Goal: Task Accomplishment & Management: Use online tool/utility

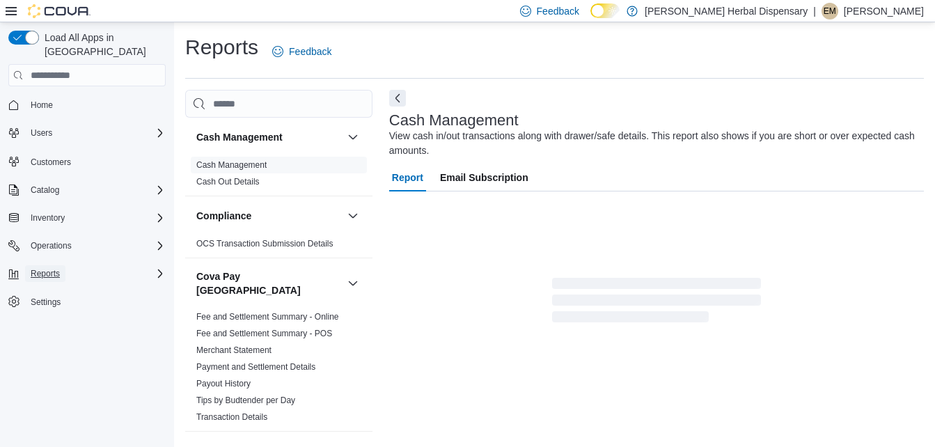
click at [61, 265] on button "Reports" at bounding box center [45, 273] width 40 height 17
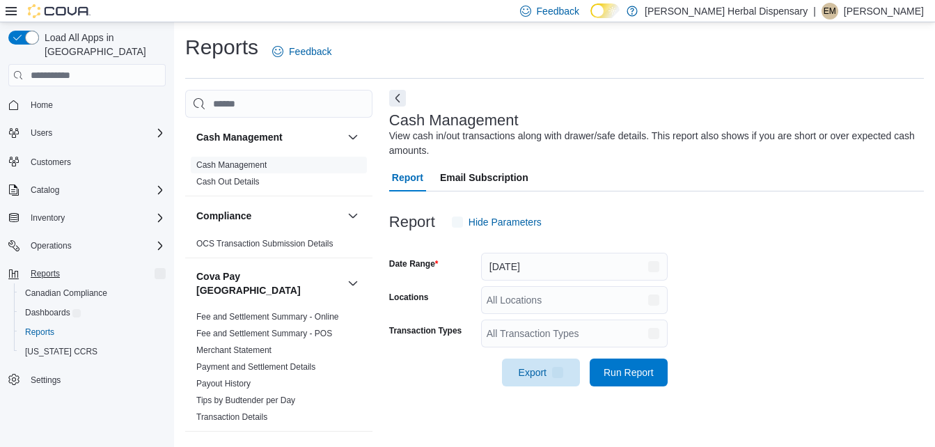
scroll to position [17, 0]
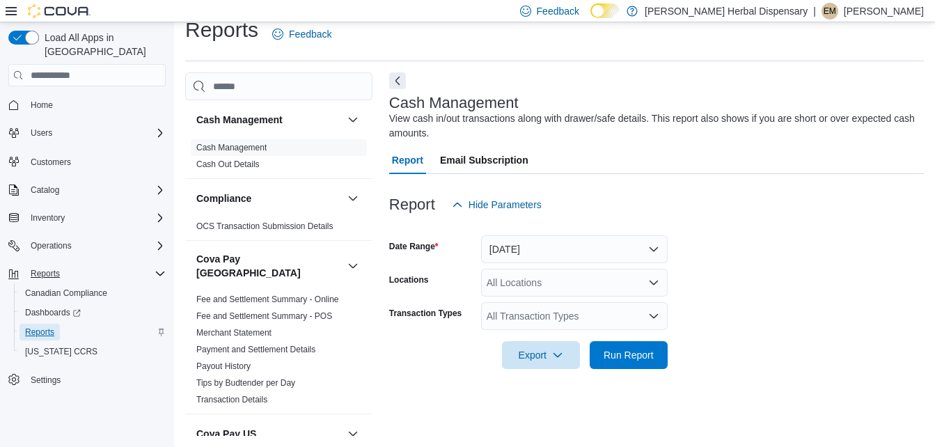
click at [42, 327] on span "Reports" at bounding box center [39, 332] width 29 height 11
click at [580, 250] on button "[DATE]" at bounding box center [574, 249] width 187 height 28
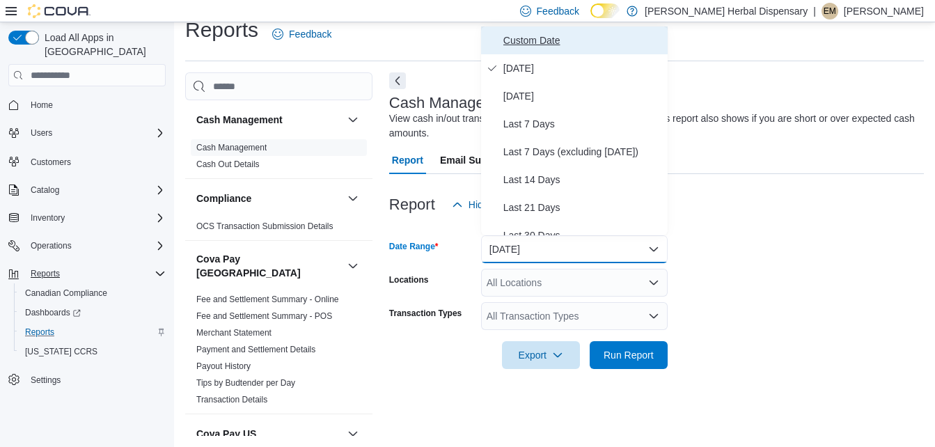
click at [543, 45] on span "Custom Date" at bounding box center [582, 40] width 159 height 17
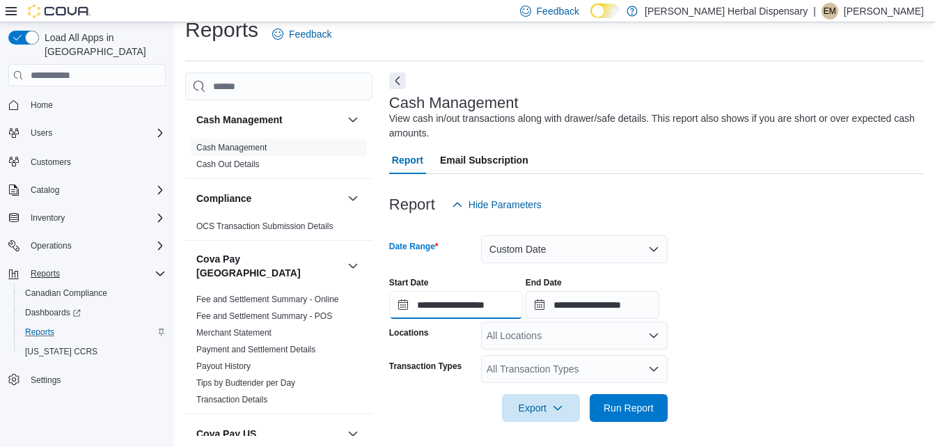
click at [401, 304] on input "**********" at bounding box center [456, 305] width 134 height 28
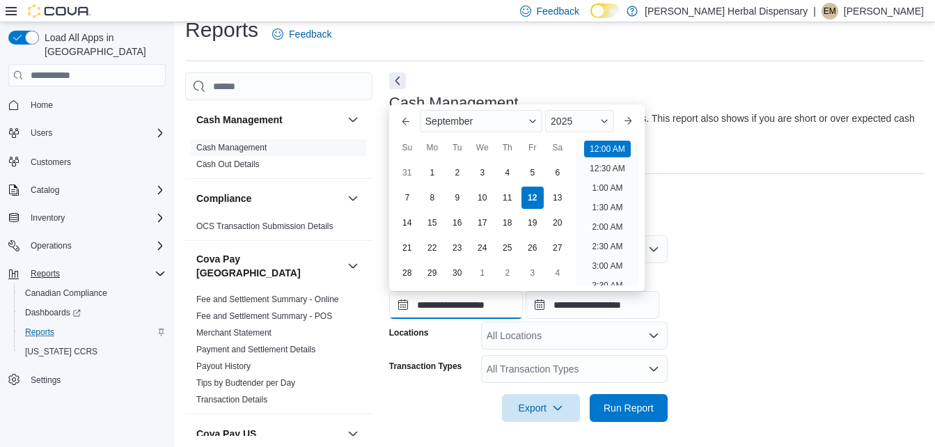
scroll to position [43, 0]
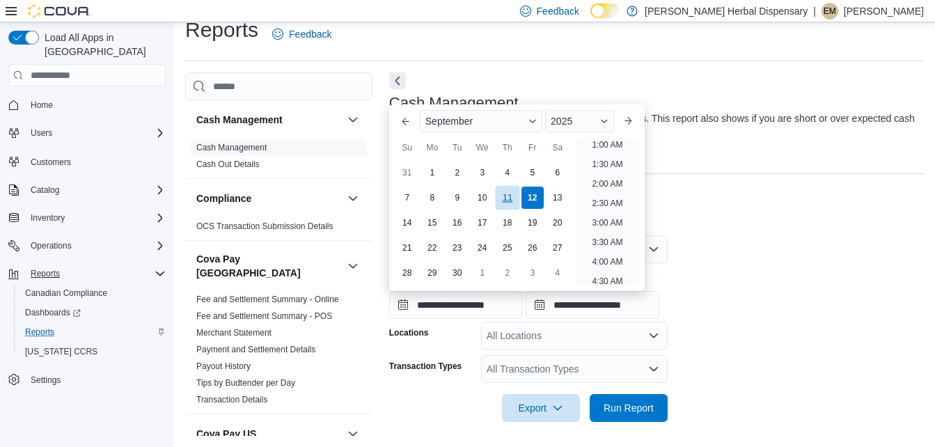
click at [498, 197] on div "11" at bounding box center [507, 197] width 24 height 24
type input "**********"
click at [551, 305] on input "**********" at bounding box center [593, 305] width 134 height 28
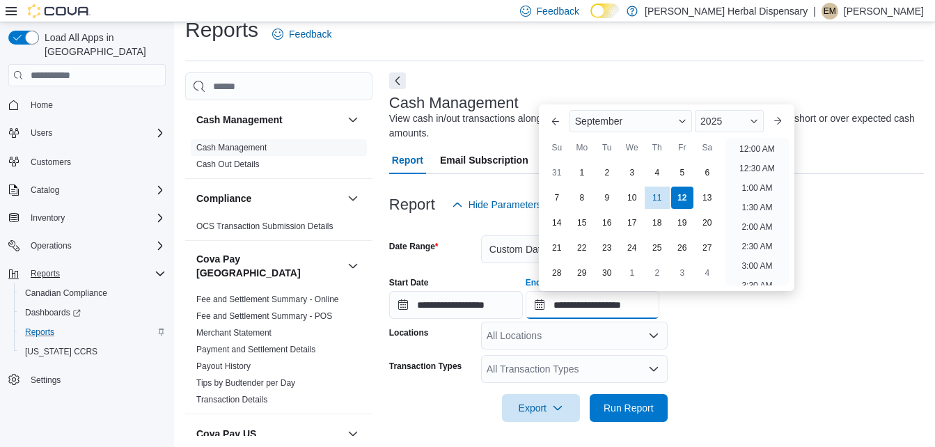
scroll to position [791, 0]
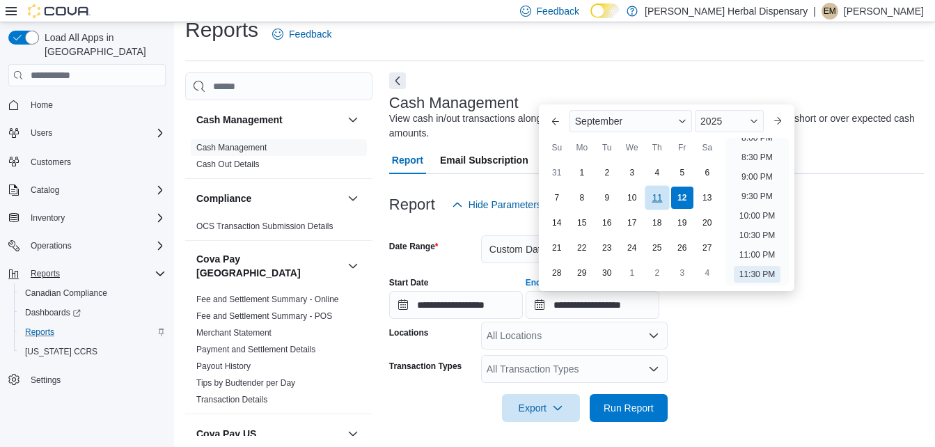
click at [658, 197] on div "11" at bounding box center [657, 197] width 24 height 24
type input "**********"
click at [634, 408] on span "Run Report" at bounding box center [629, 407] width 50 height 14
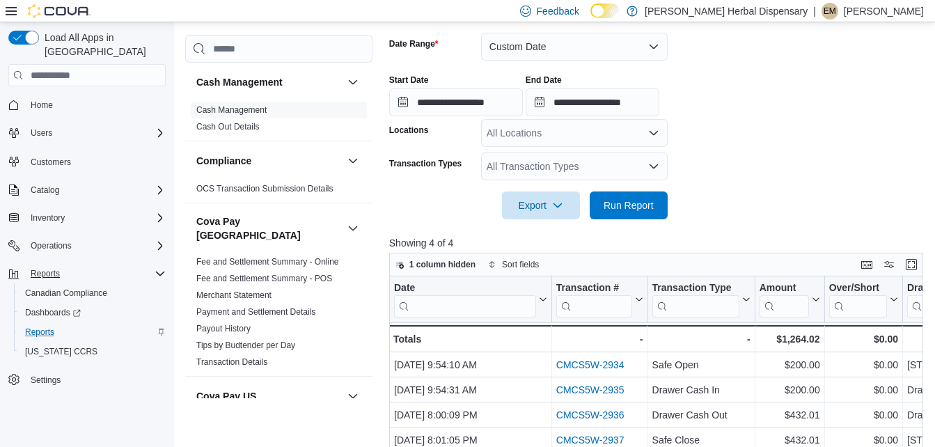
scroll to position [186, 0]
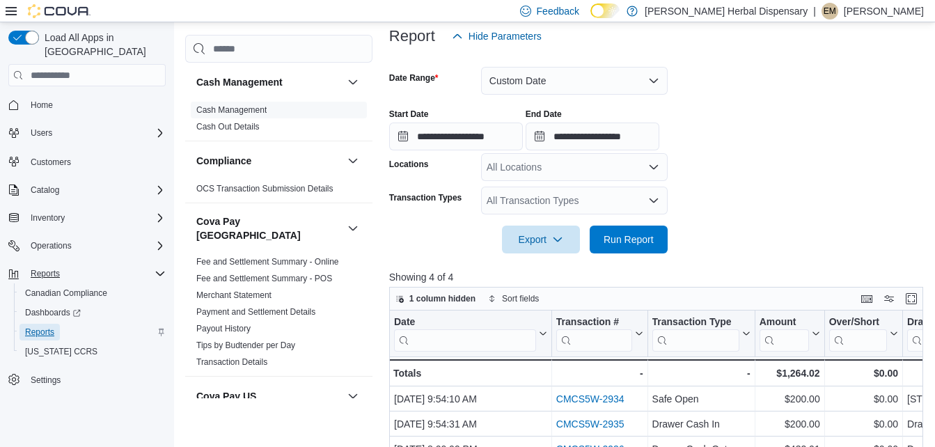
click at [51, 327] on span "Reports" at bounding box center [39, 332] width 29 height 11
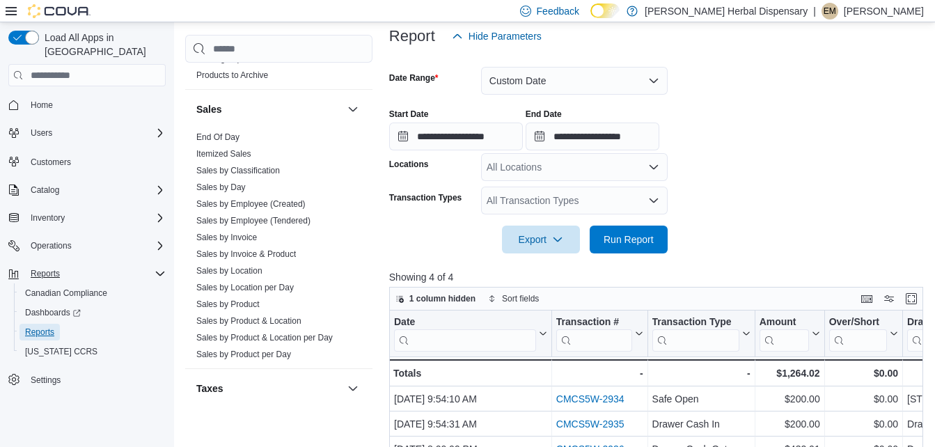
scroll to position [1184, 0]
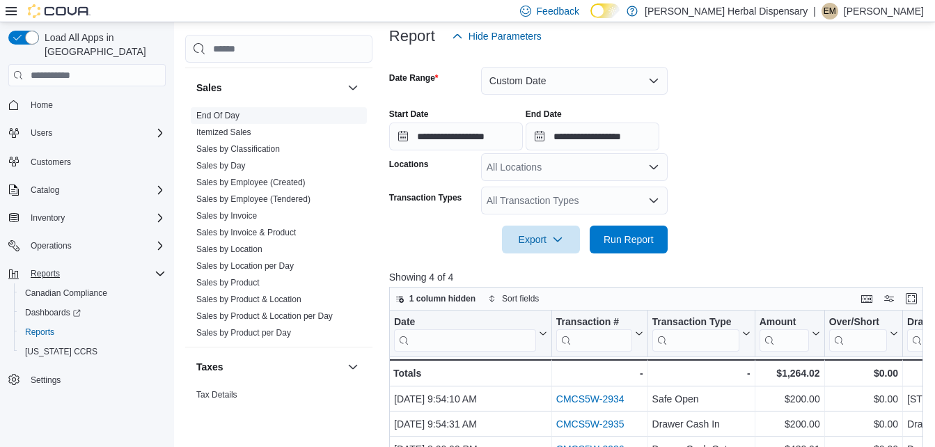
click at [236, 111] on link "End Of Day" at bounding box center [217, 116] width 43 height 10
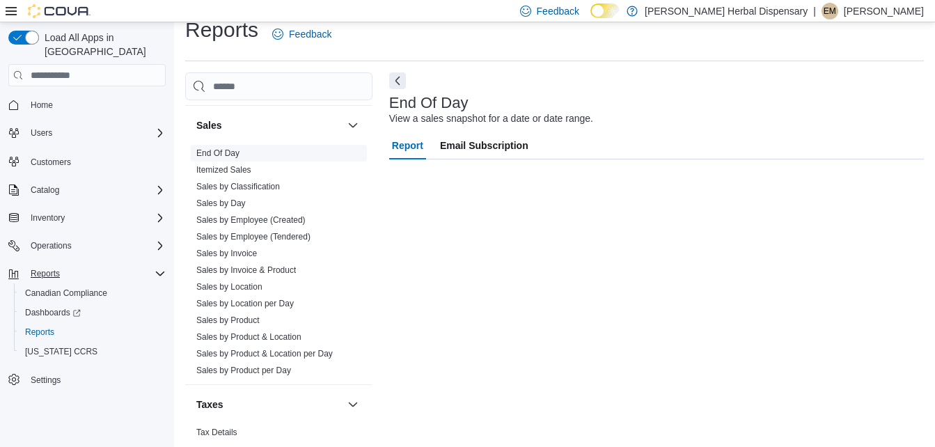
scroll to position [17, 0]
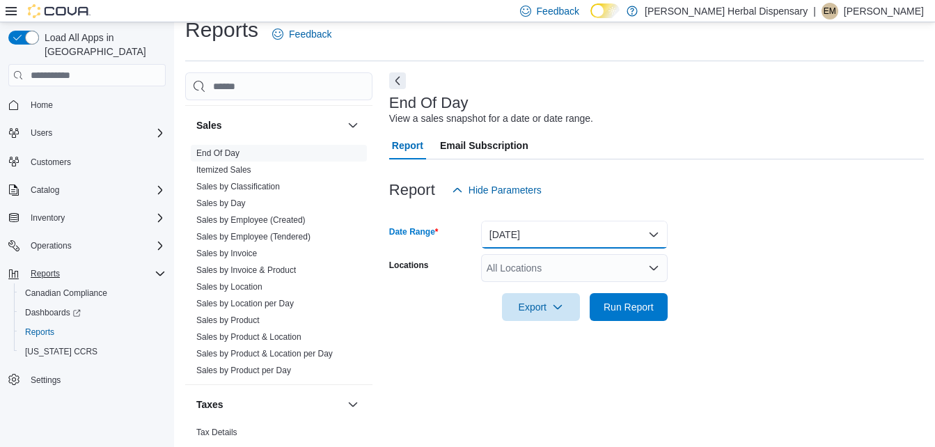
click at [544, 231] on button "[DATE]" at bounding box center [574, 235] width 187 height 28
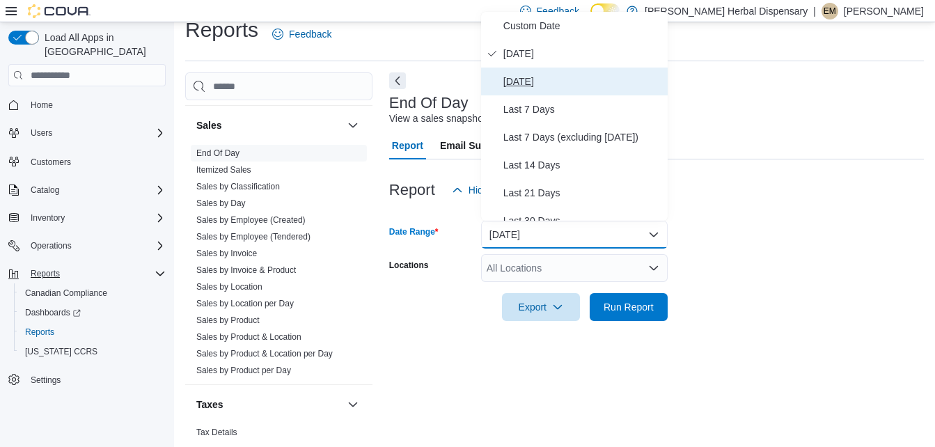
click at [533, 83] on span "[DATE]" at bounding box center [582, 81] width 159 height 17
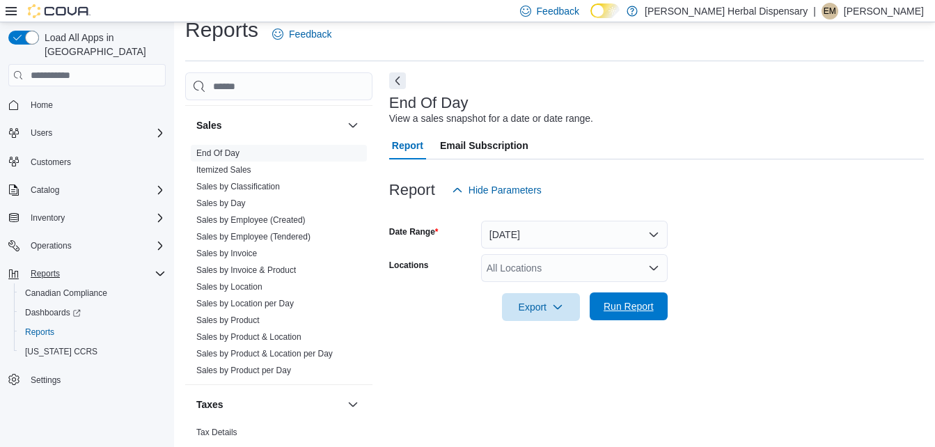
click at [632, 308] on span "Run Report" at bounding box center [629, 306] width 50 height 14
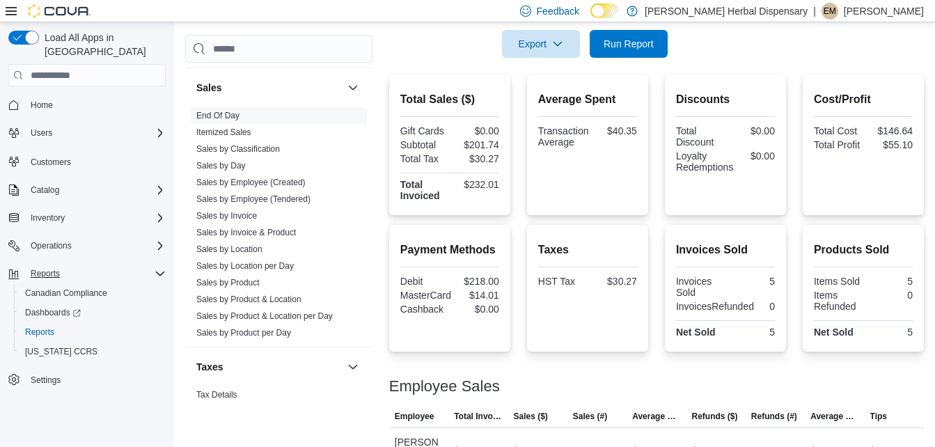
scroll to position [296, 0]
